Goal: Information Seeking & Learning: Learn about a topic

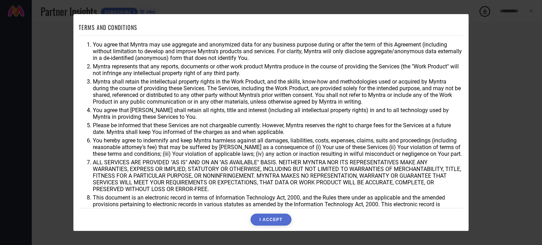
click at [264, 224] on button "I ACCEPT" at bounding box center [270, 220] width 41 height 12
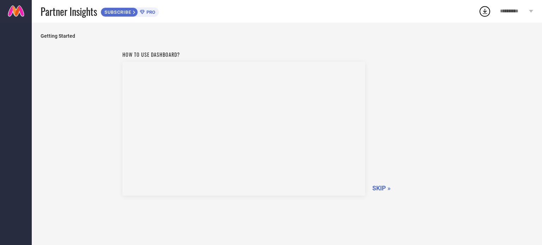
click at [381, 191] on span "SKIP »" at bounding box center [381, 187] width 18 height 7
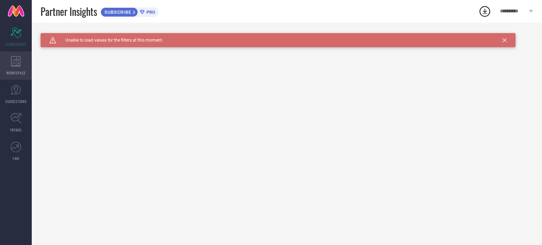
click at [18, 62] on icon at bounding box center [16, 61] width 10 height 11
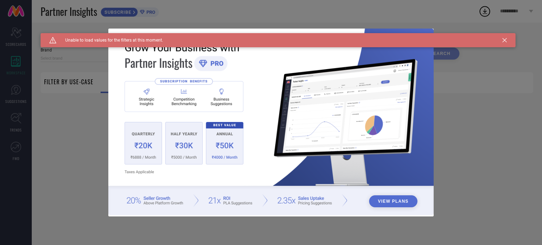
type input "1 STOP FASHION"
type input "All"
click at [15, 93] on div "View Plans" at bounding box center [271, 122] width 542 height 245
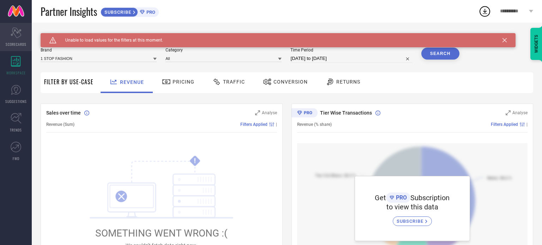
click at [16, 31] on icon at bounding box center [16, 33] width 11 height 11
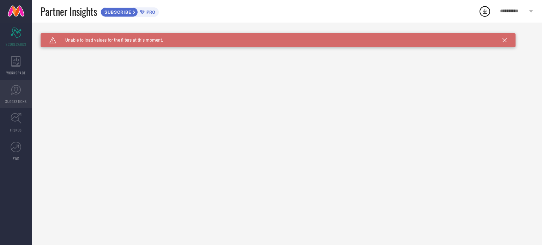
click at [15, 101] on span "SUGGESTIONS" at bounding box center [16, 101] width 22 height 5
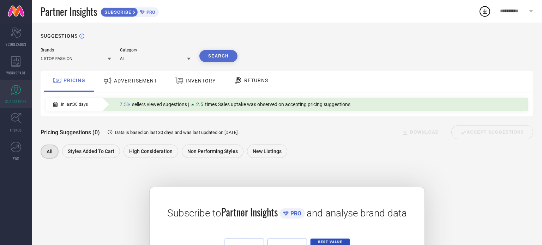
click at [300, 80] on div "PRICING ADVERTISEMENT INVENTORY RETURNS" at bounding box center [287, 81] width 492 height 21
